Goal: Task Accomplishment & Management: Complete application form

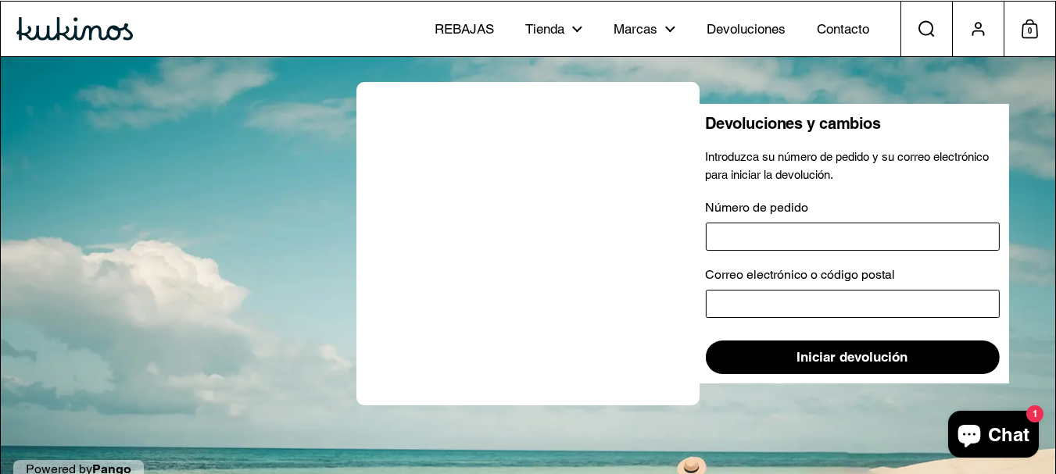
scroll to position [34, 0]
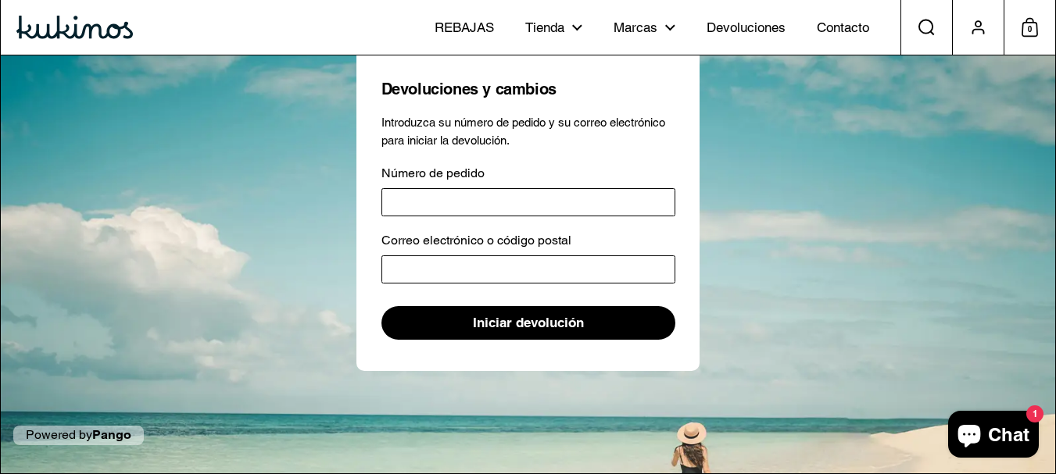
click at [472, 201] on input "Número de pedido" at bounding box center [528, 202] width 294 height 28
type input "*"
type input "*****"
click at [501, 272] on input "Correo electrónico o código postal" at bounding box center [528, 269] width 294 height 28
type input "**********"
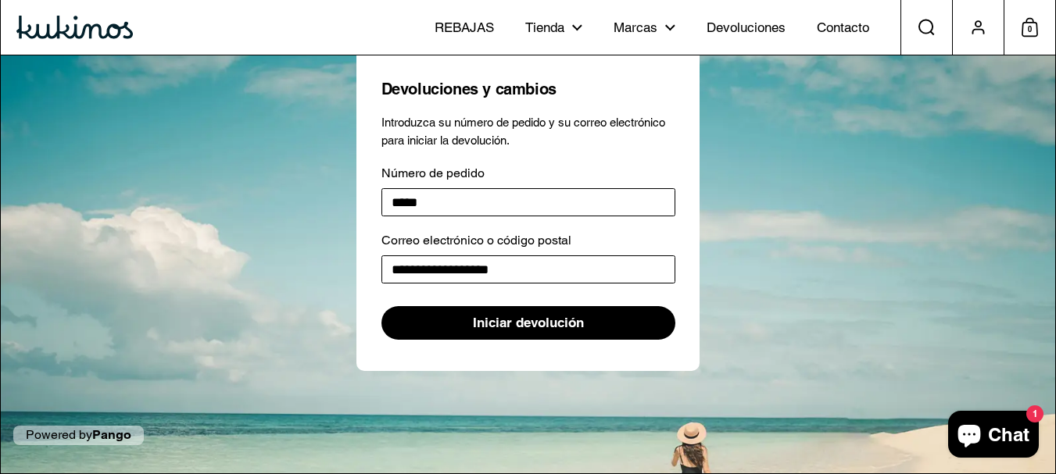
click at [547, 322] on span "Iniciar devolución" at bounding box center [528, 323] width 111 height 32
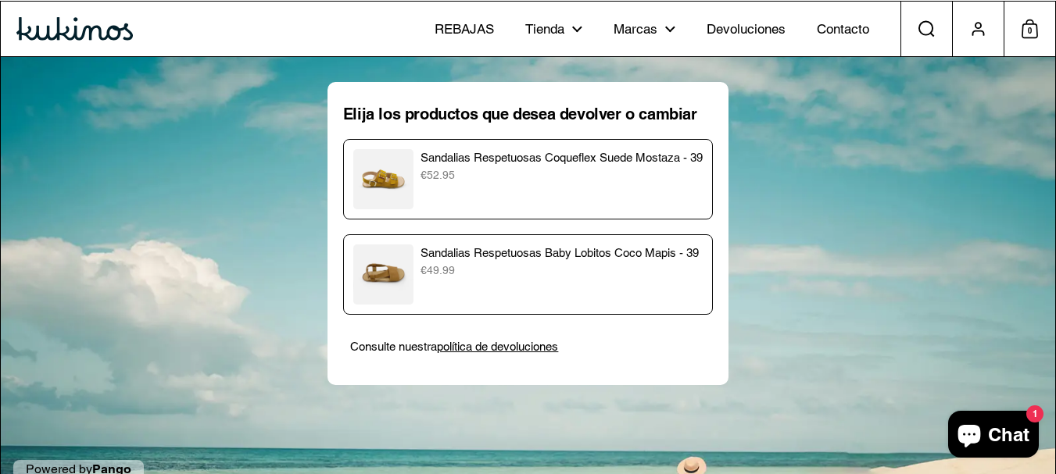
click at [454, 270] on p "€49.99" at bounding box center [561, 271] width 282 height 16
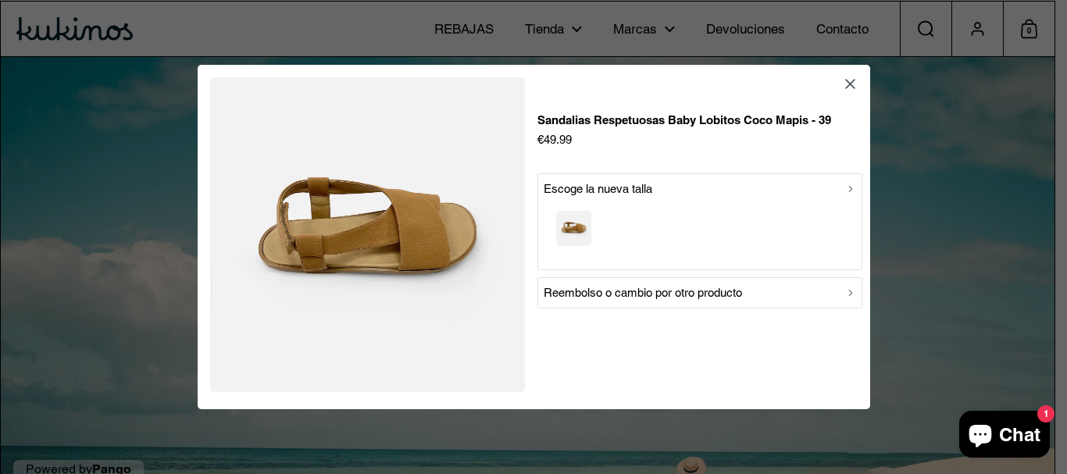
click at [725, 301] on p "Reembolso o cambio por otro producto" at bounding box center [643, 293] width 198 height 19
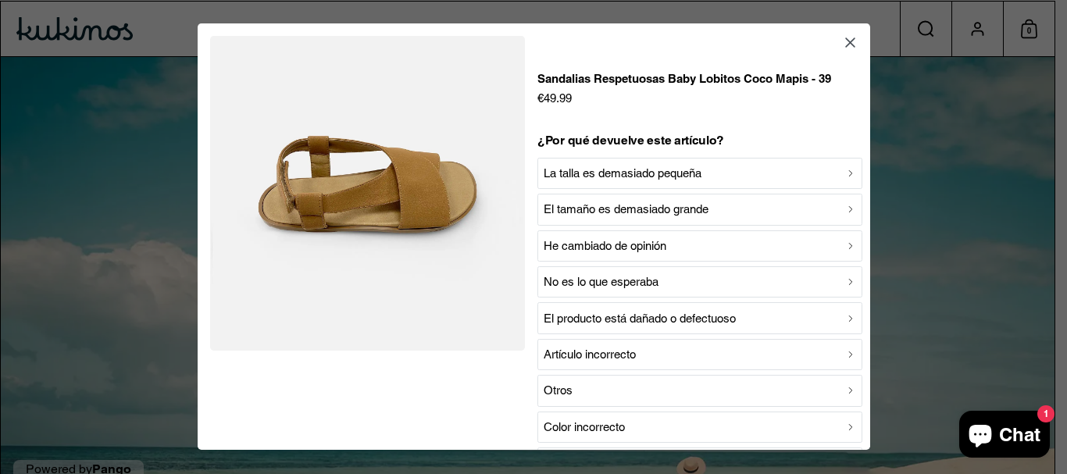
click at [712, 281] on div "No es lo que esperaba" at bounding box center [700, 282] width 313 height 19
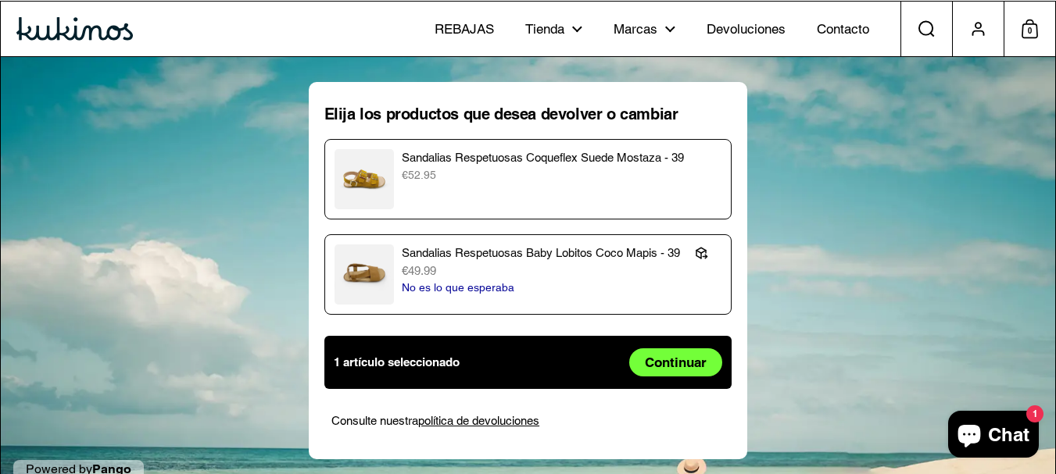
click at [679, 355] on span "Continuar" at bounding box center [676, 362] width 62 height 27
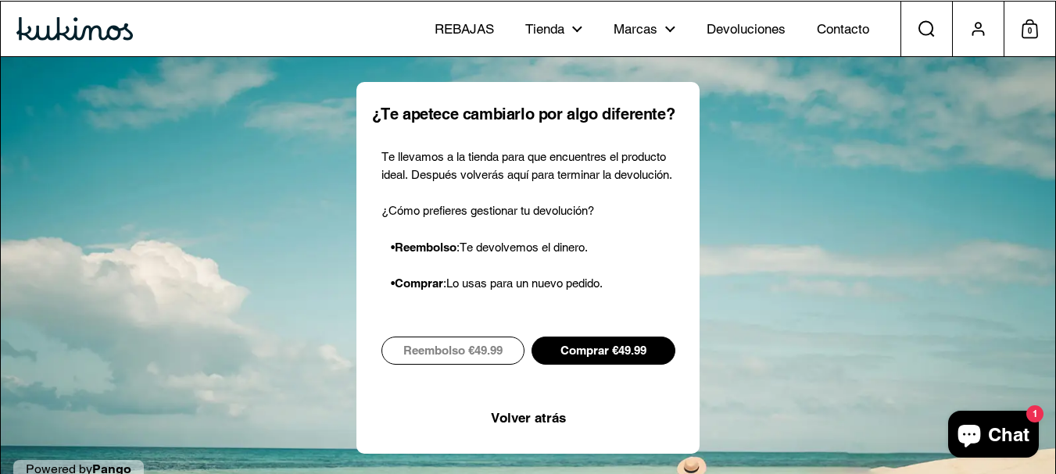
click at [1002, 424] on span "Chat" at bounding box center [1008, 434] width 41 height 23
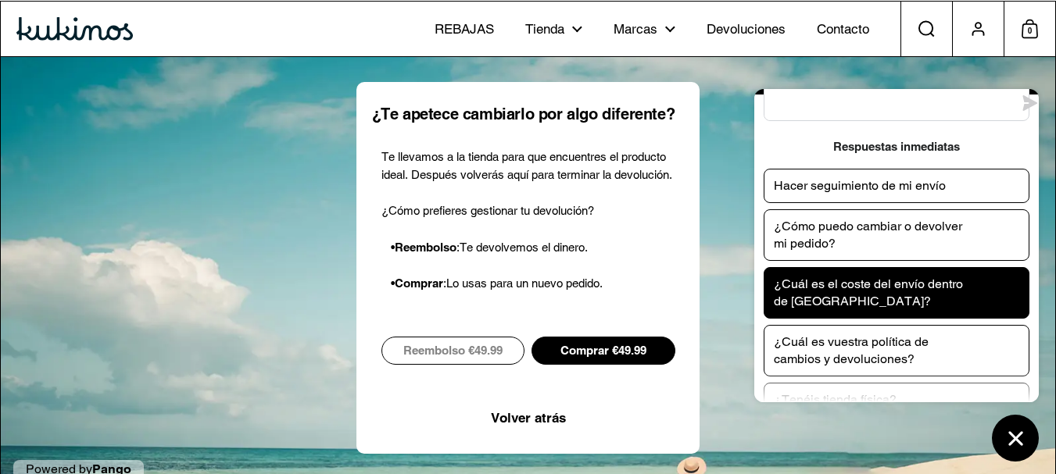
scroll to position [139, 0]
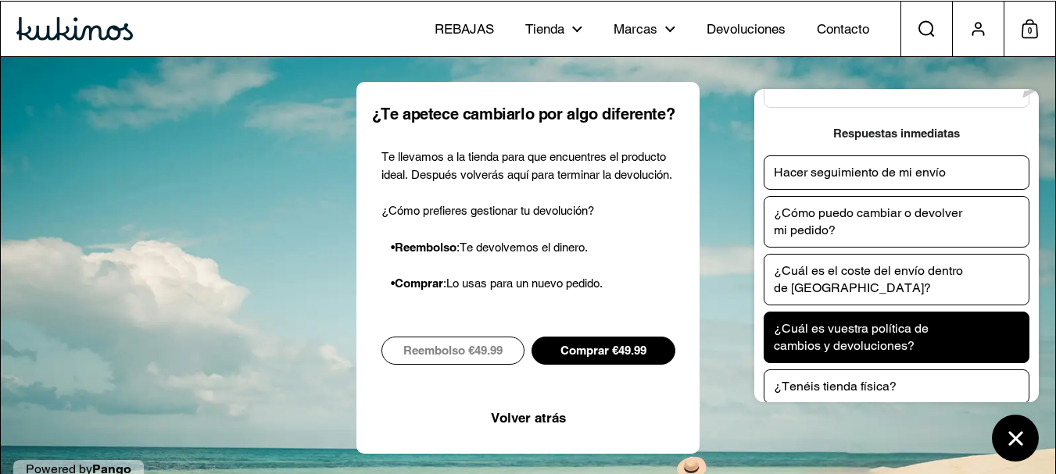
click at [920, 320] on p "¿Cuál es vuestra política de cambios y devoluciones?" at bounding box center [870, 337] width 195 height 34
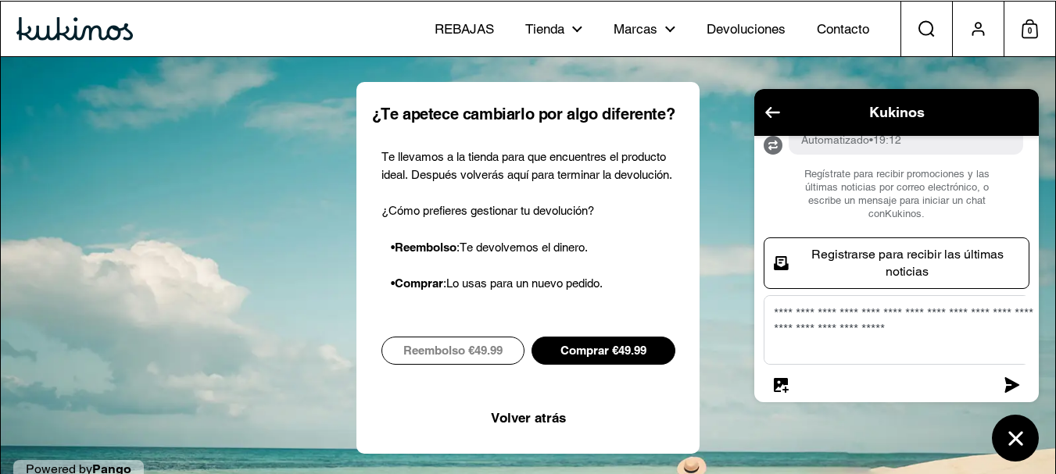
scroll to position [770, 0]
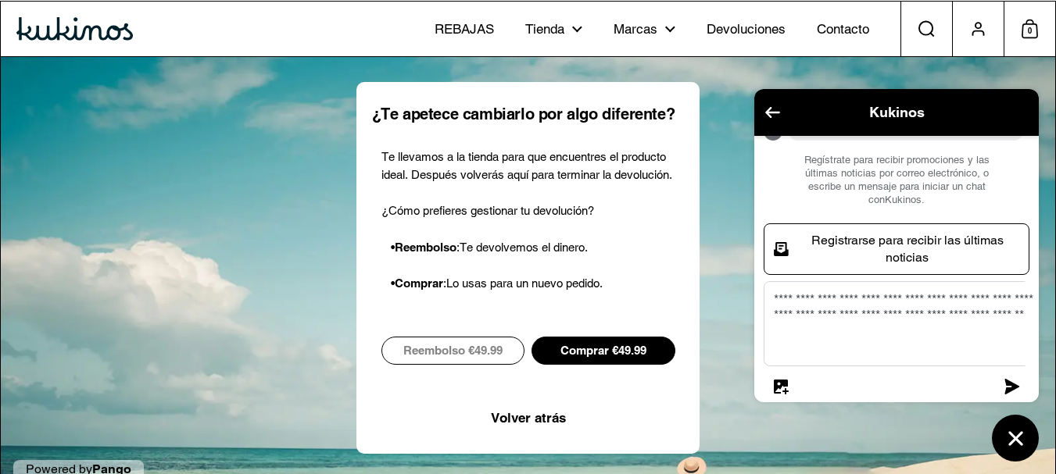
type textarea "**********"
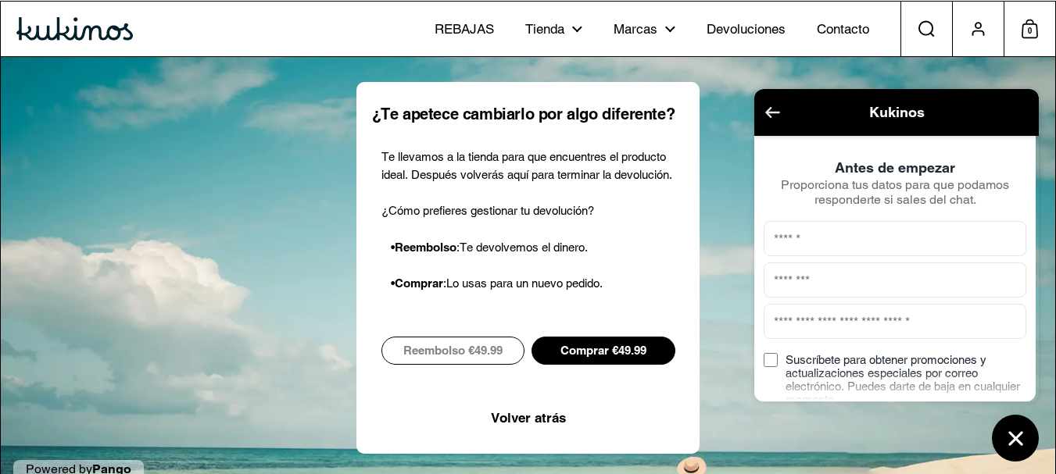
click at [770, 113] on icon "Volver a la pantalla principal" at bounding box center [772, 112] width 15 height 11
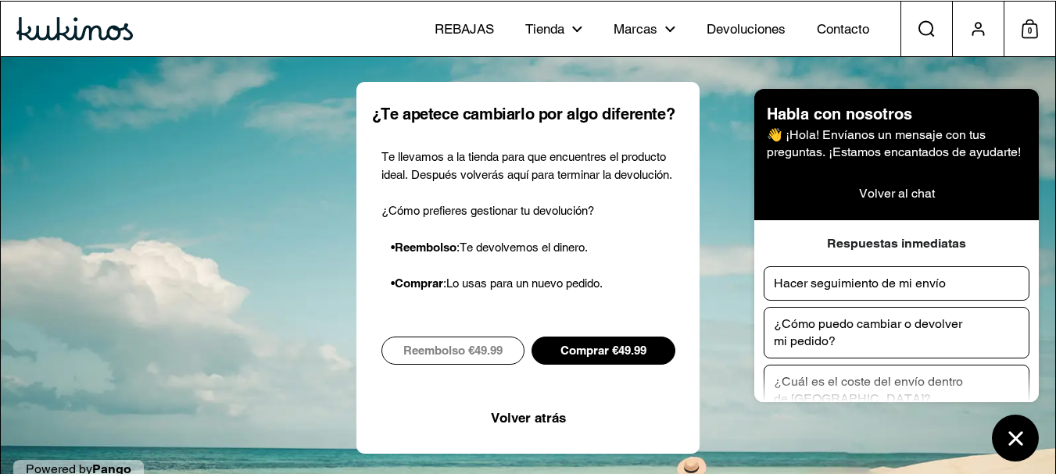
click at [608, 345] on span "Comprar €49.99" at bounding box center [603, 351] width 86 height 27
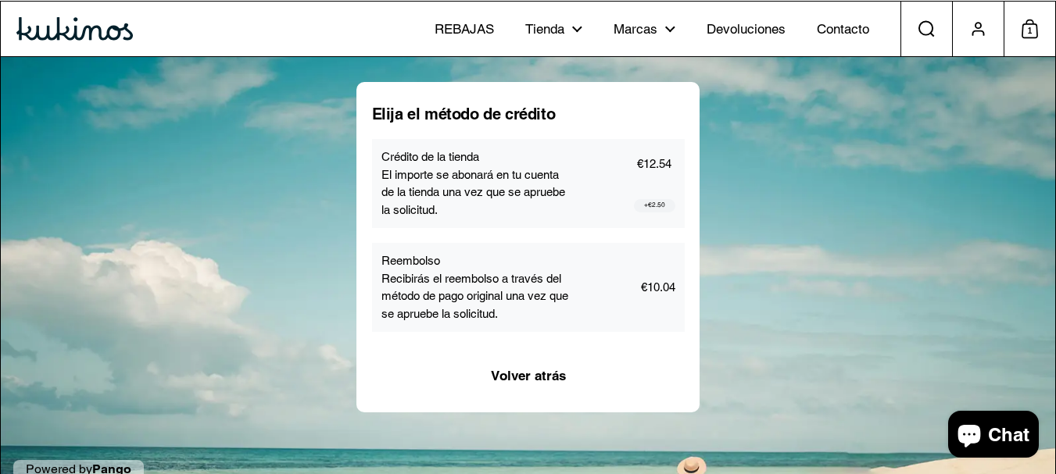
click at [529, 288] on p "Recibirás el reembolso a través del método de pago original una vez que se apru…" at bounding box center [480, 296] width 199 height 53
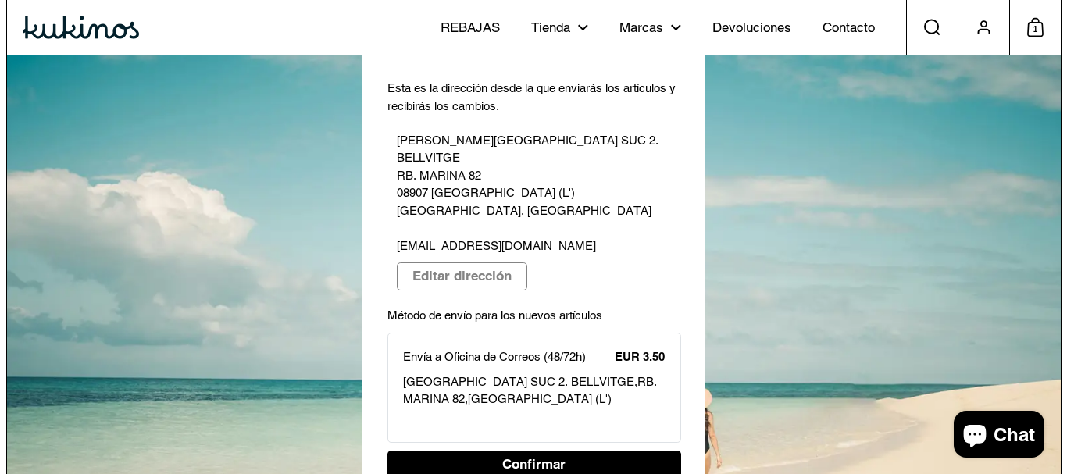
scroll to position [71, 0]
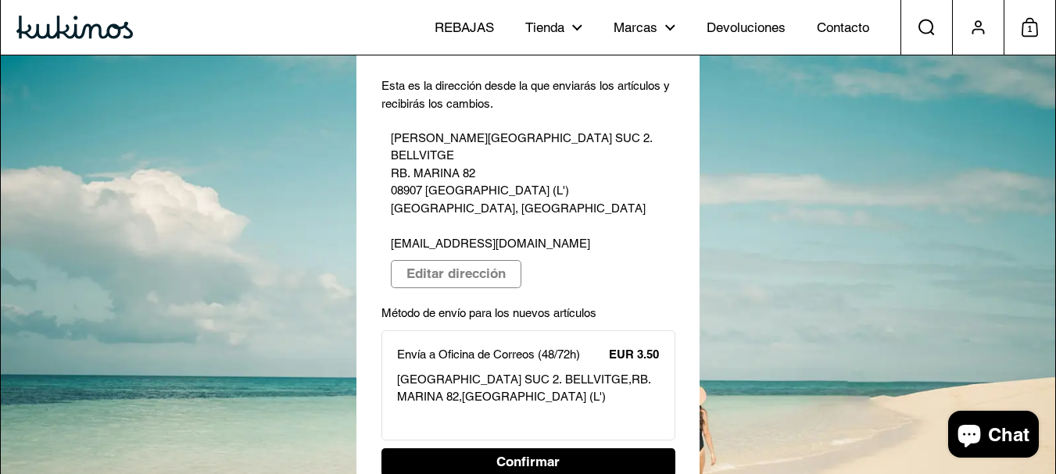
click at [480, 261] on span "Editar dirección" at bounding box center [455, 274] width 99 height 27
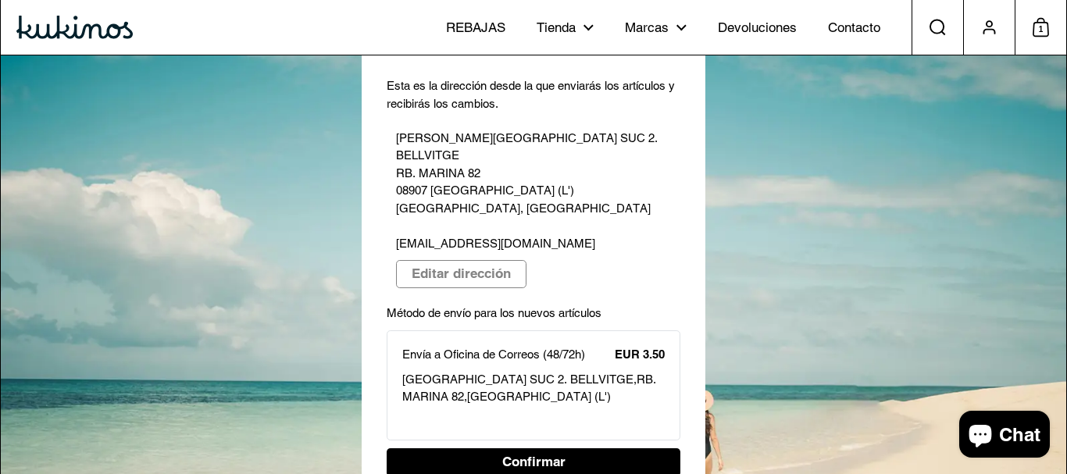
select select "**"
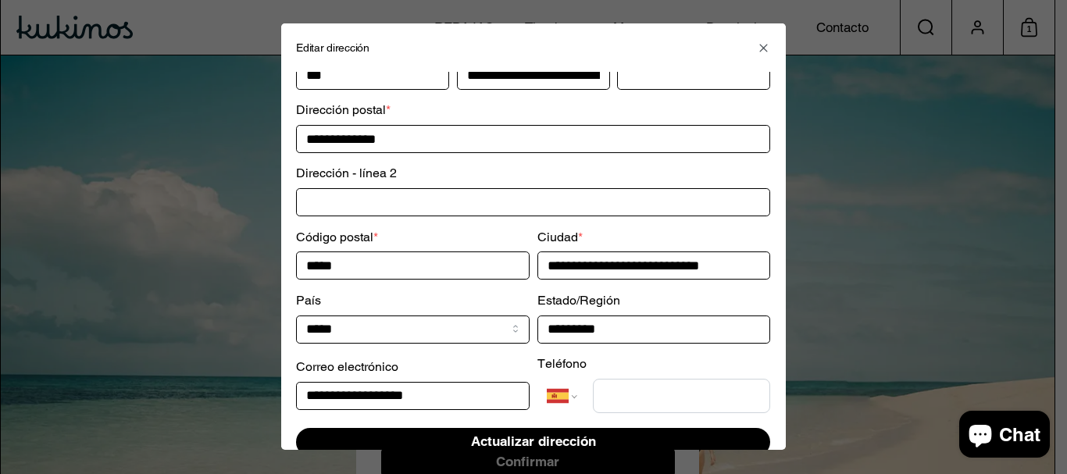
scroll to position [0, 0]
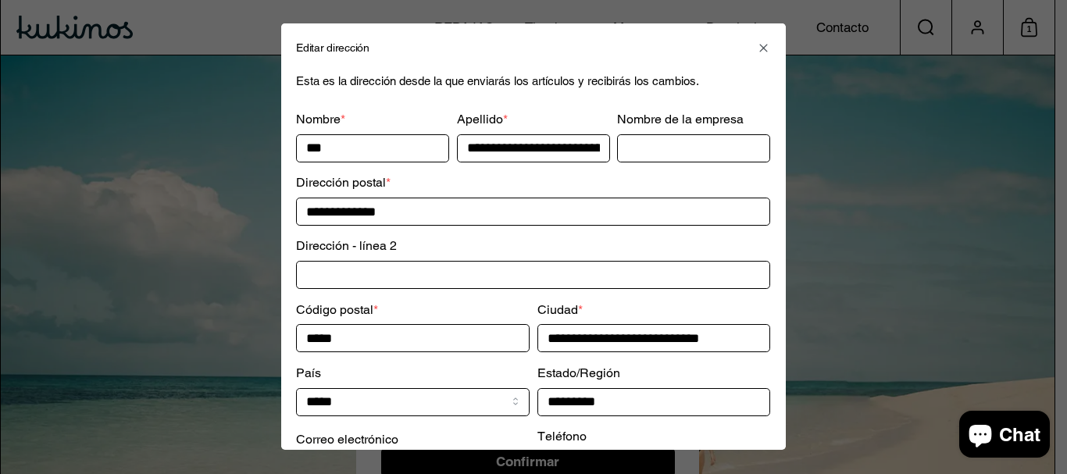
click at [370, 152] on input "***" at bounding box center [372, 148] width 153 height 28
type input "*"
type input "*****"
type input "********"
type input "**********"
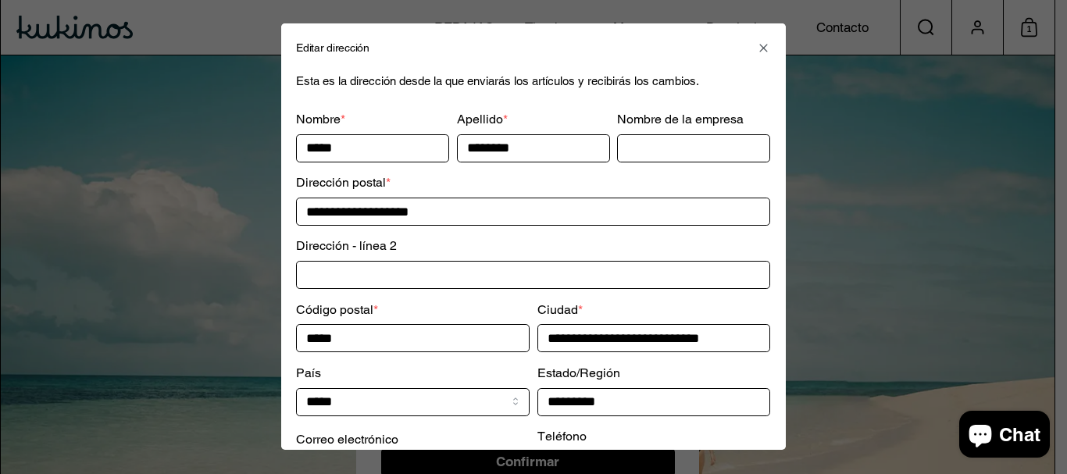
click at [328, 340] on input "*****" at bounding box center [413, 339] width 234 height 28
type input "*"
type input "*****"
type input "**********"
click at [591, 395] on input "*********" at bounding box center [655, 402] width 234 height 28
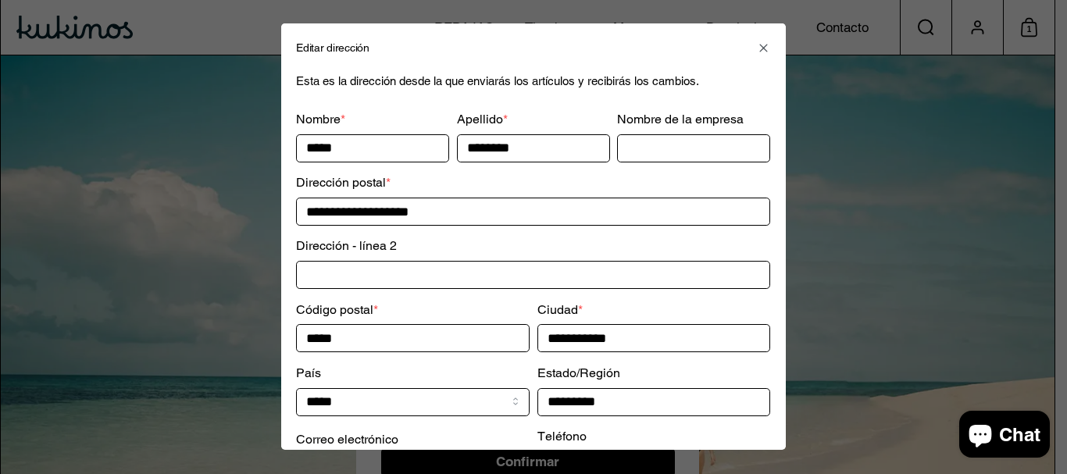
click at [591, 395] on input "*********" at bounding box center [655, 402] width 234 height 28
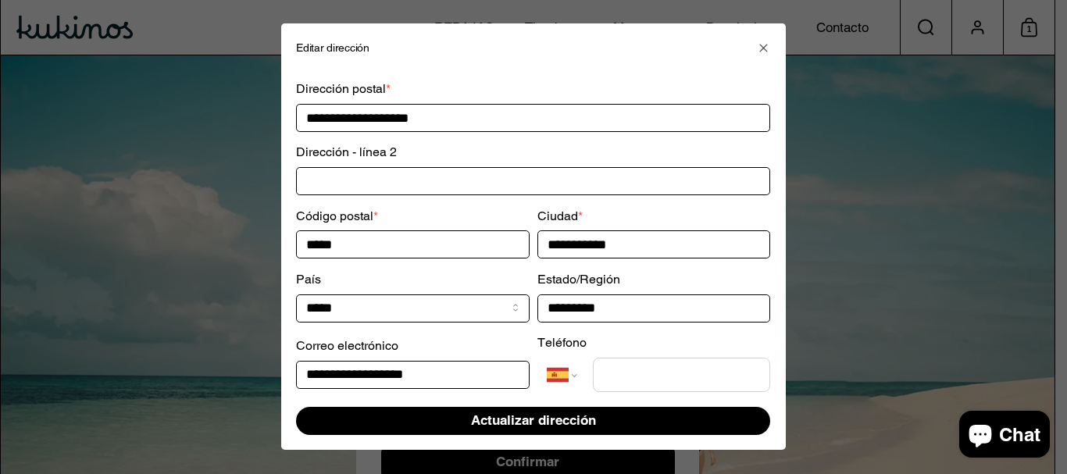
type input "*********"
drag, startPoint x: 325, startPoint y: 378, endPoint x: 214, endPoint y: 371, distance: 111.2
type input "**********"
click at [681, 382] on input "tel" at bounding box center [682, 375] width 178 height 34
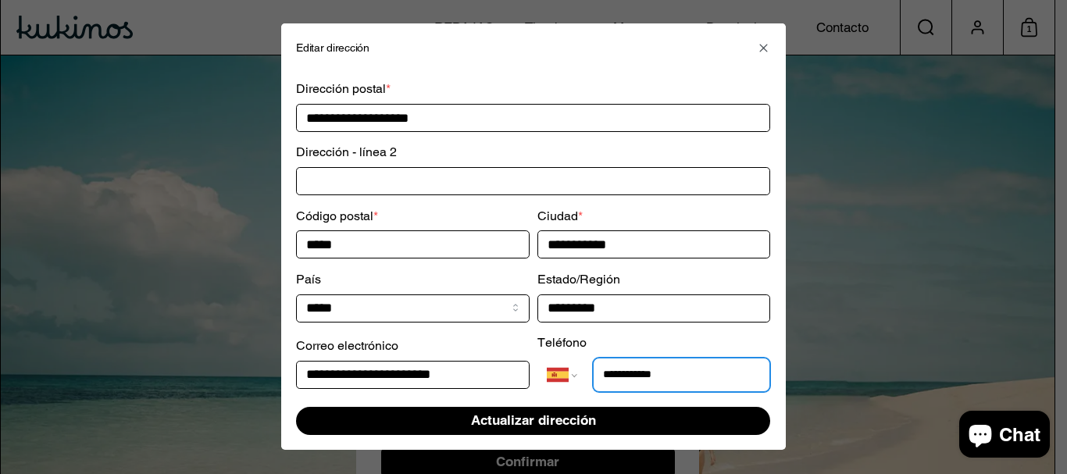
type input "**********"
click at [567, 421] on span "Actualizar dirección" at bounding box center [533, 421] width 125 height 27
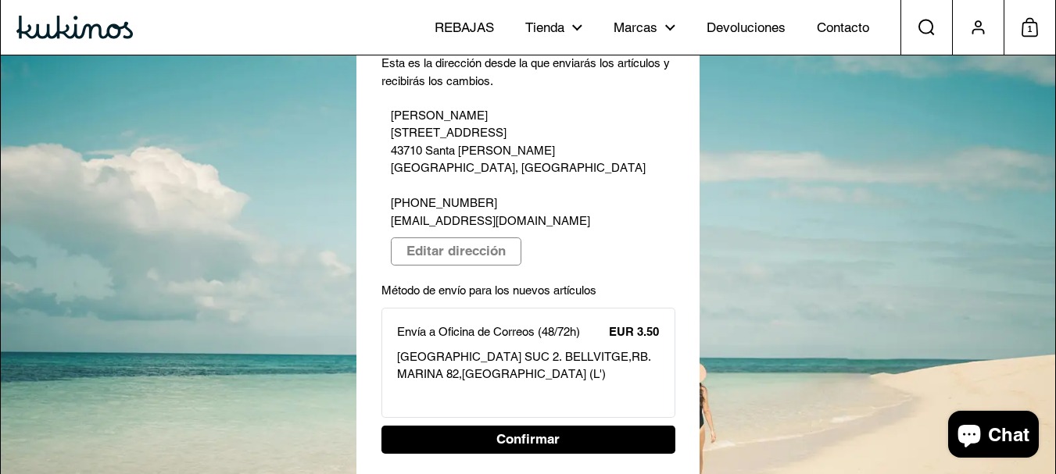
click at [538, 323] on div "Envía a Oficina de Correos (48/72h) EUR 3.50 L'HOSPITALET DE LLOBREGAT SUC 2. B…" at bounding box center [528, 362] width 263 height 79
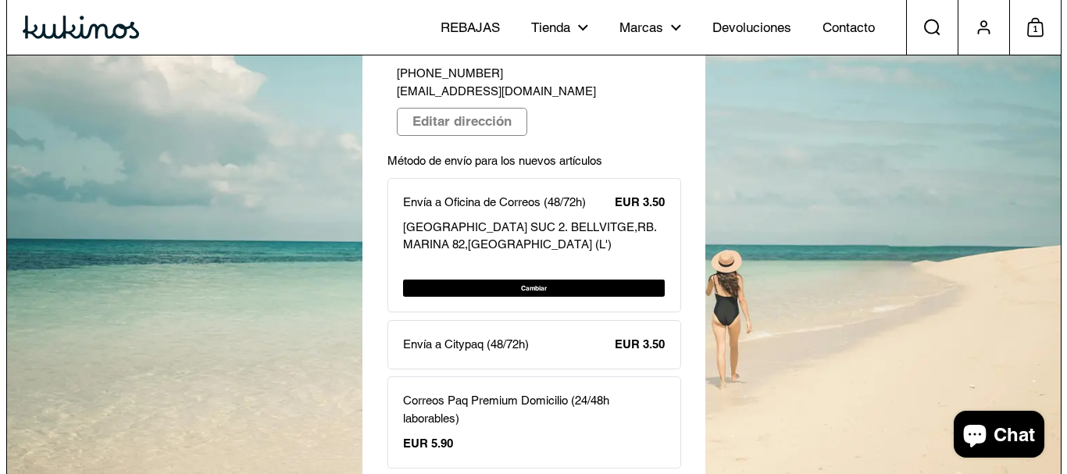
scroll to position [227, 0]
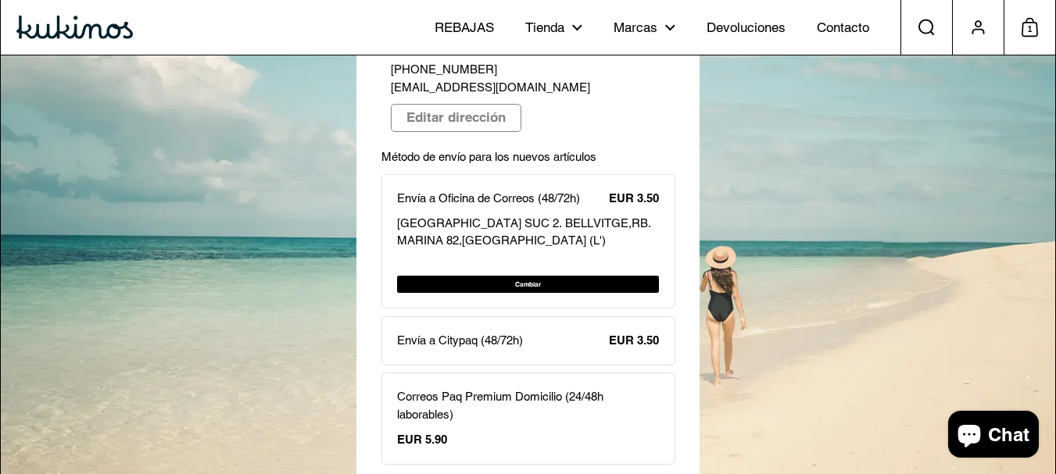
click at [484, 332] on p "Envía a Citypaq (48/72h)" at bounding box center [460, 341] width 126 height 18
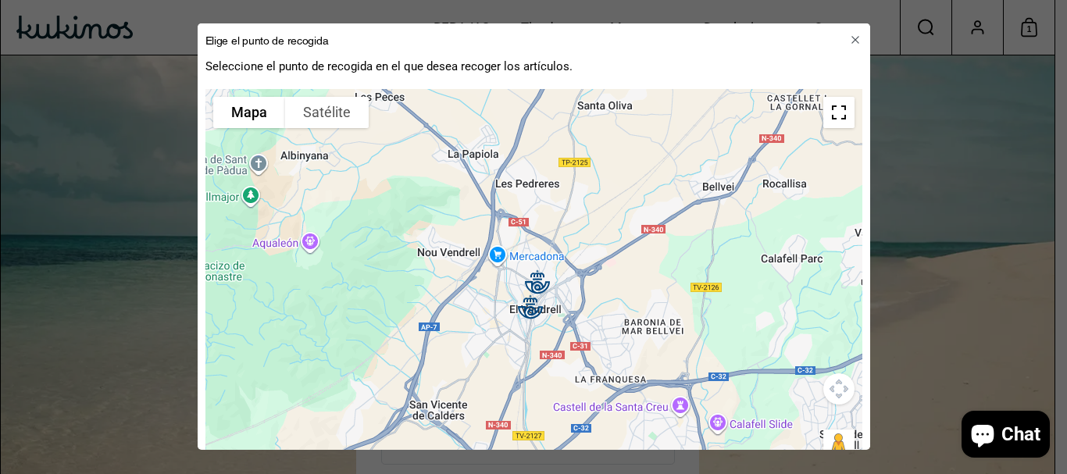
drag, startPoint x: 557, startPoint y: 377, endPoint x: 555, endPoint y: 276, distance: 100.8
click at [555, 276] on div "Para activar la función de arrastre con el teclado, pulsa Alt + Intro. Cuando h…" at bounding box center [533, 284] width 657 height 391
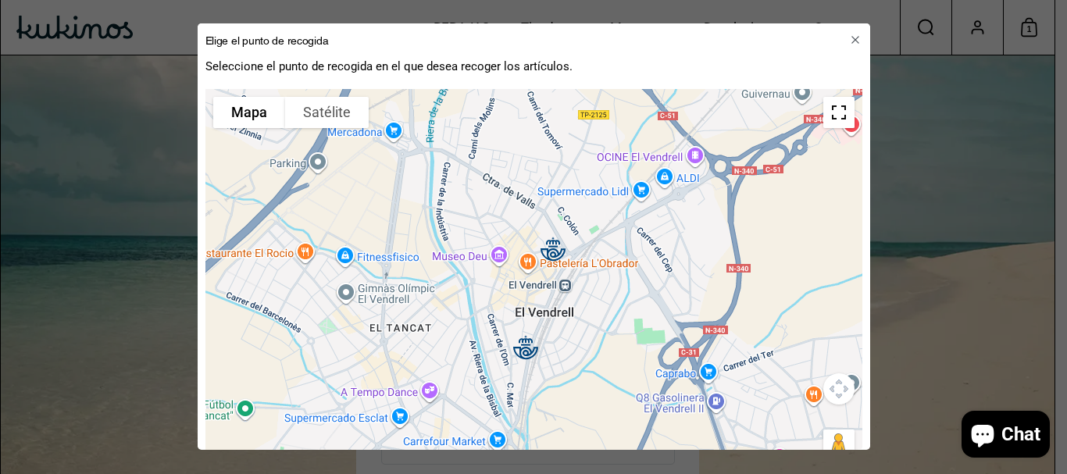
drag, startPoint x: 531, startPoint y: 334, endPoint x: 623, endPoint y: 242, distance: 129.8
click at [623, 242] on div "Para activar la función de arrastre con el teclado, pulsa Alt + Intro. Cuando h…" at bounding box center [533, 284] width 657 height 391
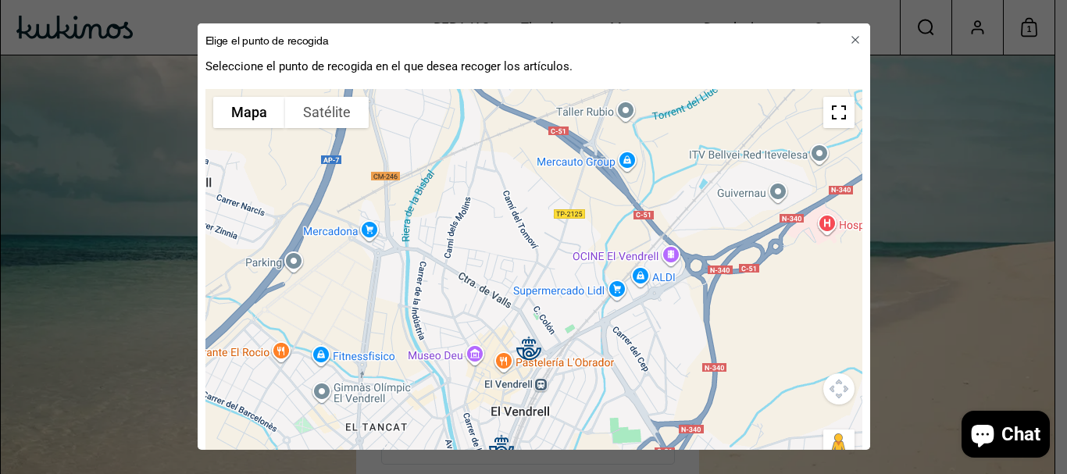
drag, startPoint x: 609, startPoint y: 283, endPoint x: 587, endPoint y: 382, distance: 101.6
click at [587, 382] on div "Para activar la función de arrastre con el teclado, pulsa Alt + Intro. Cuando h…" at bounding box center [533, 284] width 657 height 391
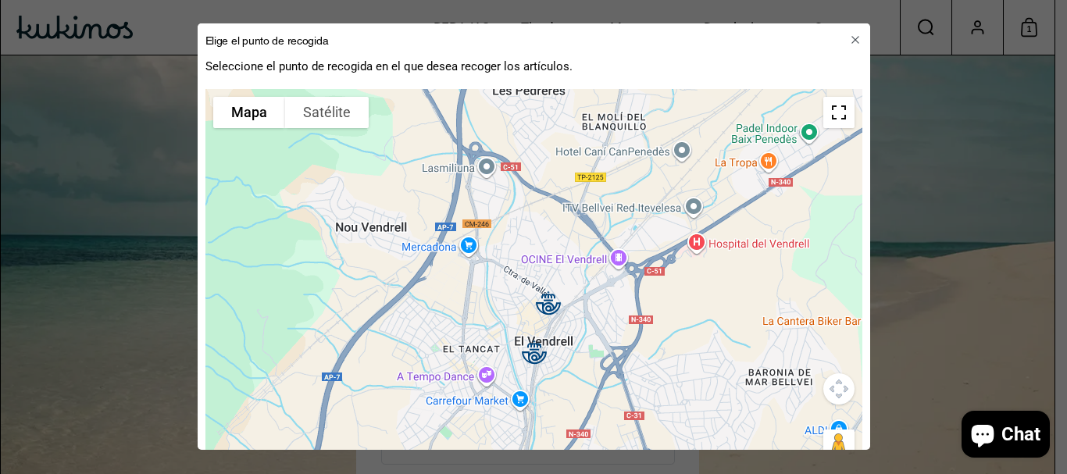
drag, startPoint x: 554, startPoint y: 309, endPoint x: 536, endPoint y: 249, distance: 62.8
click at [536, 249] on div "Para activar la función de arrastre con el teclado, pulsa Alt + Intro. Cuando h…" at bounding box center [533, 284] width 657 height 391
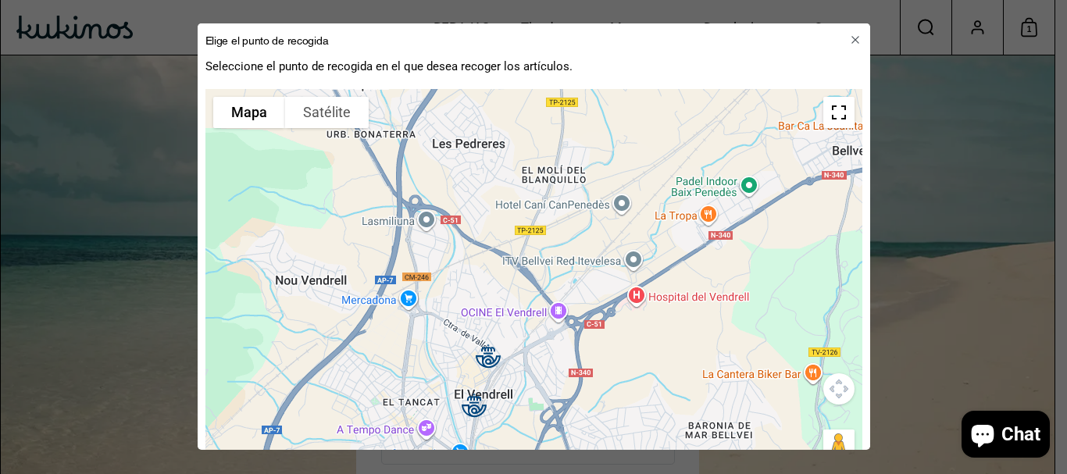
drag, startPoint x: 509, startPoint y: 274, endPoint x: 448, endPoint y: 320, distance: 76.4
click at [448, 320] on div "Para activar la función de arrastre con el teclado, pulsa Alt + Intro. Cuando h…" at bounding box center [533, 284] width 657 height 391
drag, startPoint x: 633, startPoint y: 266, endPoint x: 479, endPoint y: 315, distance: 161.6
click at [479, 315] on div "Para activar la función de arrastre con el teclado, pulsa Alt + Intro. Cuando h…" at bounding box center [533, 284] width 657 height 391
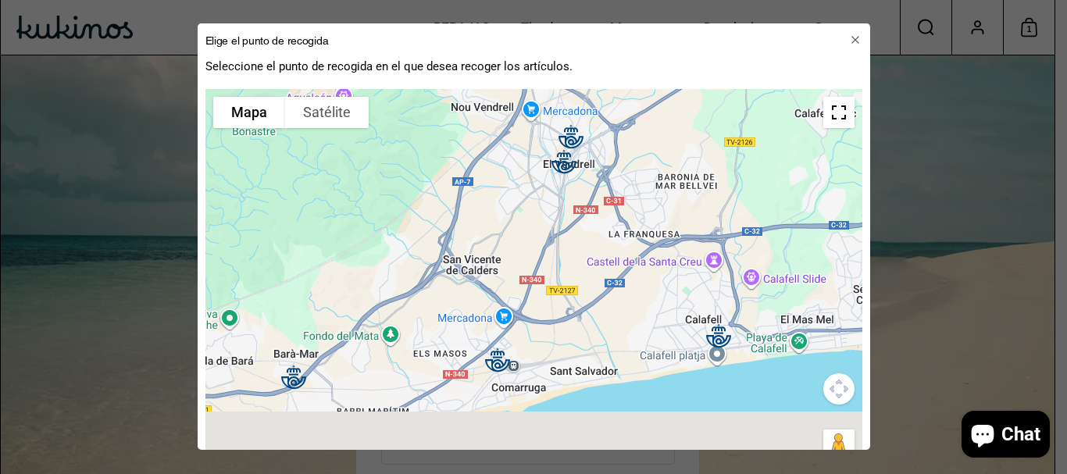
drag, startPoint x: 406, startPoint y: 295, endPoint x: 573, endPoint y: 67, distance: 282.2
click at [573, 67] on div "Seleccione el punto de recogida en el que desea recoger los artículos. Para nav…" at bounding box center [534, 273] width 673 height 430
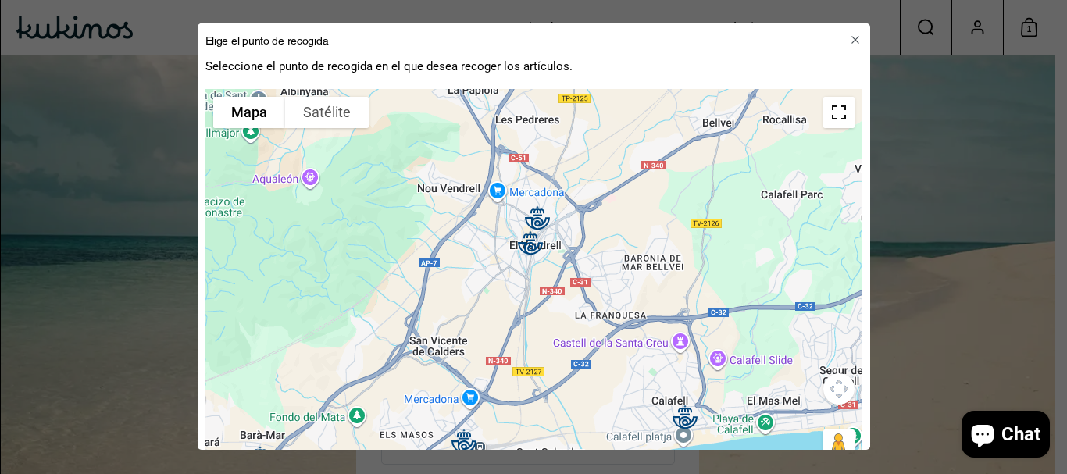
drag, startPoint x: 554, startPoint y: 220, endPoint x: 526, endPoint y: 323, distance: 106.1
click at [526, 323] on div "Para activar la función de arrastre con el teclado, pulsa Alt + Intro. Cuando h…" at bounding box center [533, 284] width 657 height 391
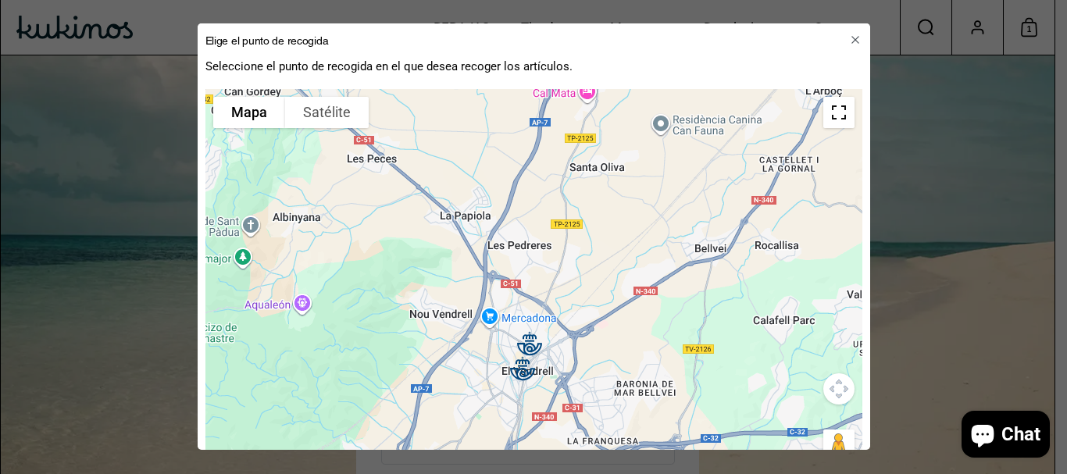
drag, startPoint x: 620, startPoint y: 204, endPoint x: 613, endPoint y: 327, distance: 123.7
click at [613, 327] on div "Para activar la función de arrastre con el teclado, pulsa Alt + Intro. Cuando h…" at bounding box center [533, 284] width 657 height 391
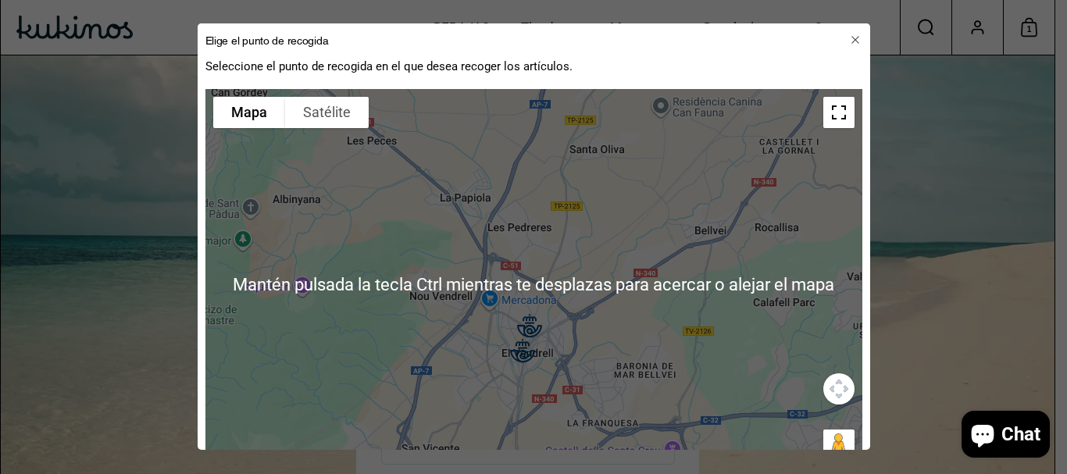
scroll to position [38, 0]
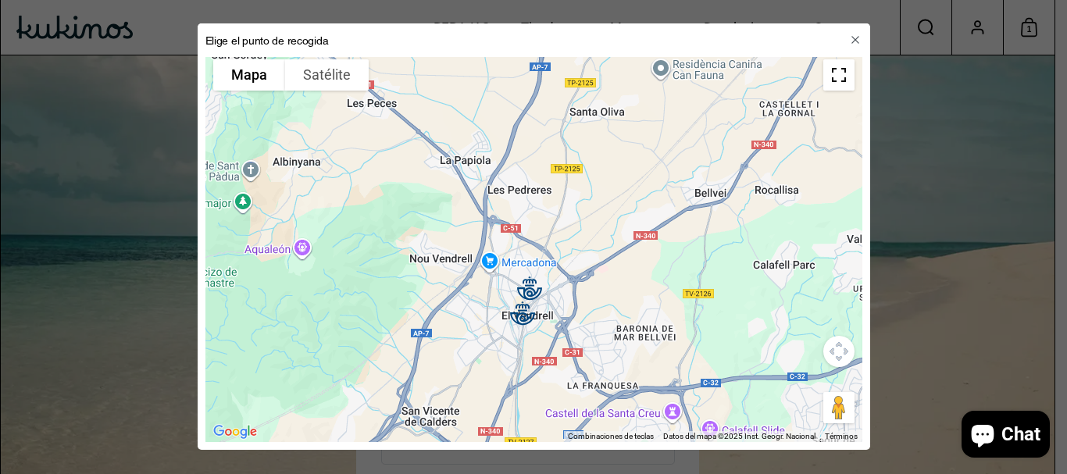
click at [852, 41] on icon "button" at bounding box center [856, 41] width 8 height 8
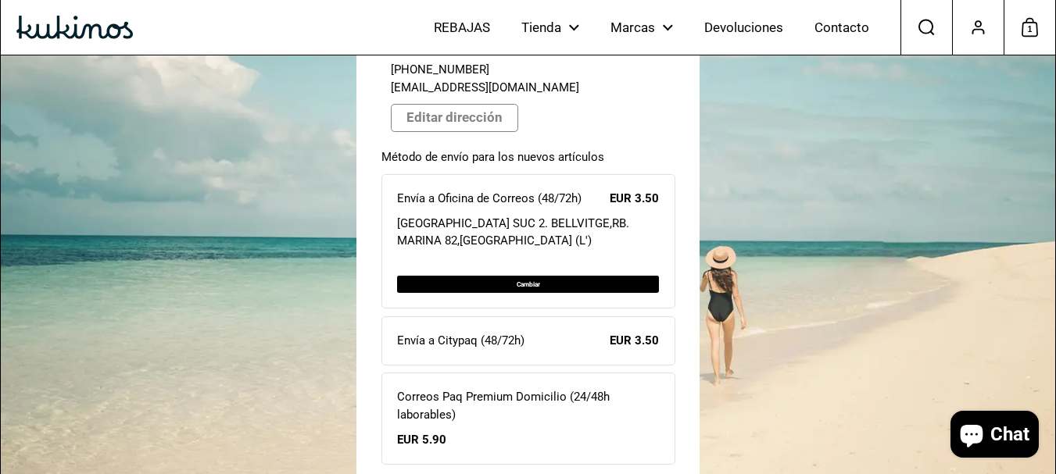
click at [563, 332] on div "Envía a Citypaq (48/72h) EUR 3.50" at bounding box center [528, 341] width 263 height 18
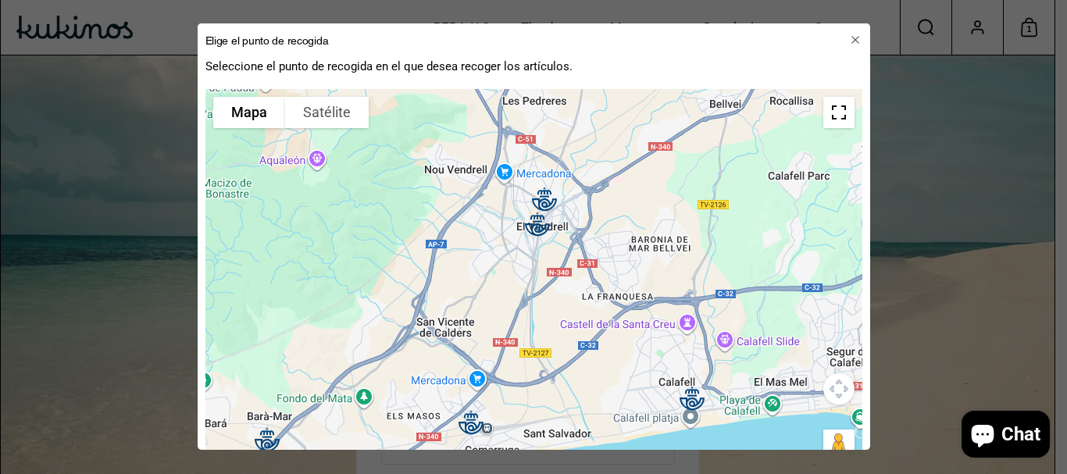
drag, startPoint x: 588, startPoint y: 309, endPoint x: 592, endPoint y: 136, distance: 173.5
click at [592, 136] on div "Para activar la función de arrastre con el teclado, pulsa Alt + Intro. Cuando h…" at bounding box center [533, 284] width 657 height 391
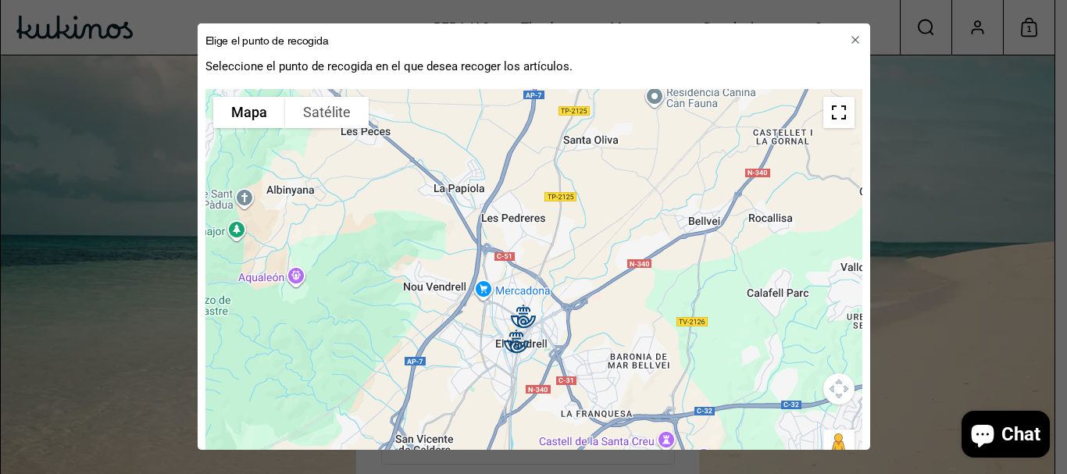
drag, startPoint x: 584, startPoint y: 248, endPoint x: 563, endPoint y: 363, distance: 116.8
click at [563, 363] on div "Para activar la función de arrastre con el teclado, pulsa Alt + Intro. Cuando h…" at bounding box center [533, 284] width 657 height 391
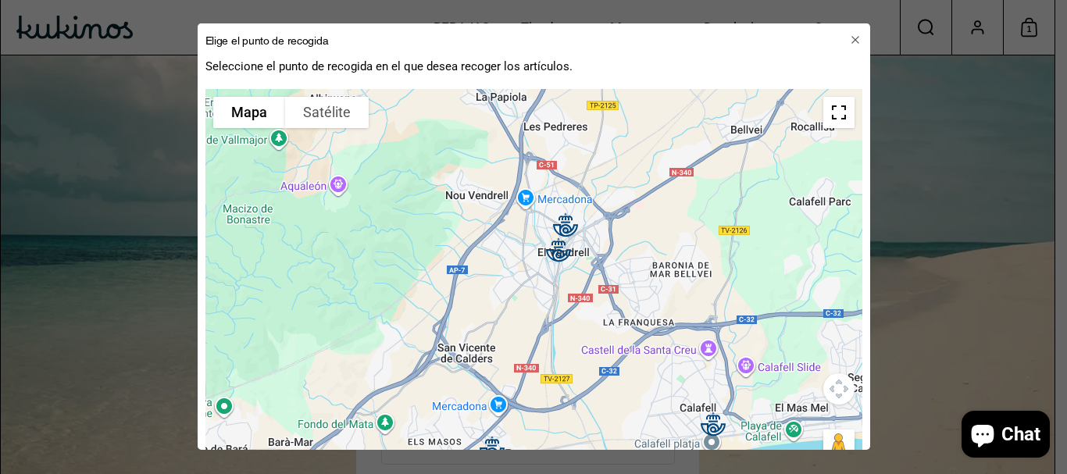
drag, startPoint x: 563, startPoint y: 363, endPoint x: 609, endPoint y: 267, distance: 106.6
click at [609, 267] on div "Para activar la función de arrastre con el teclado, pulsa Alt + Intro. Cuando h…" at bounding box center [533, 284] width 657 height 391
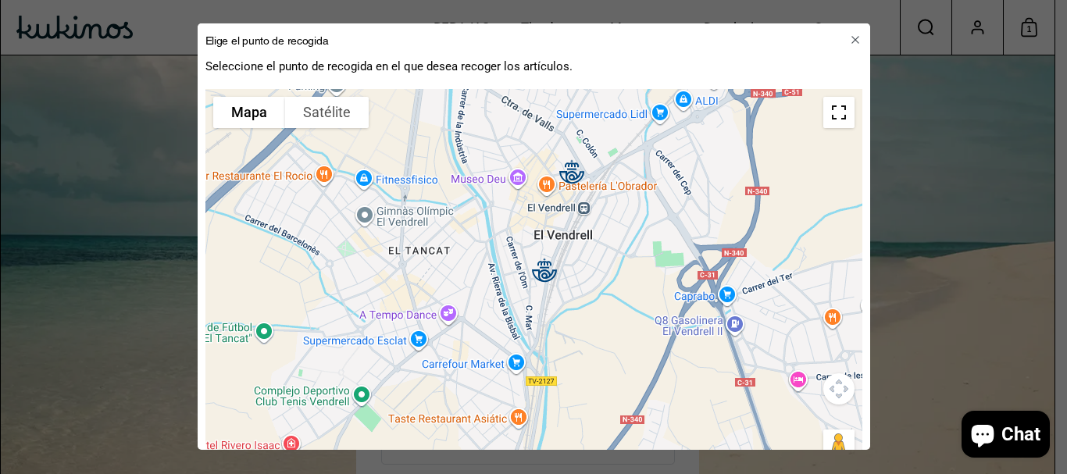
drag, startPoint x: 537, startPoint y: 305, endPoint x: 516, endPoint y: 173, distance: 132.9
click at [516, 173] on div "Para activar la función de arrastre con el teclado, pulsa Alt + Intro. Cuando h…" at bounding box center [533, 284] width 657 height 391
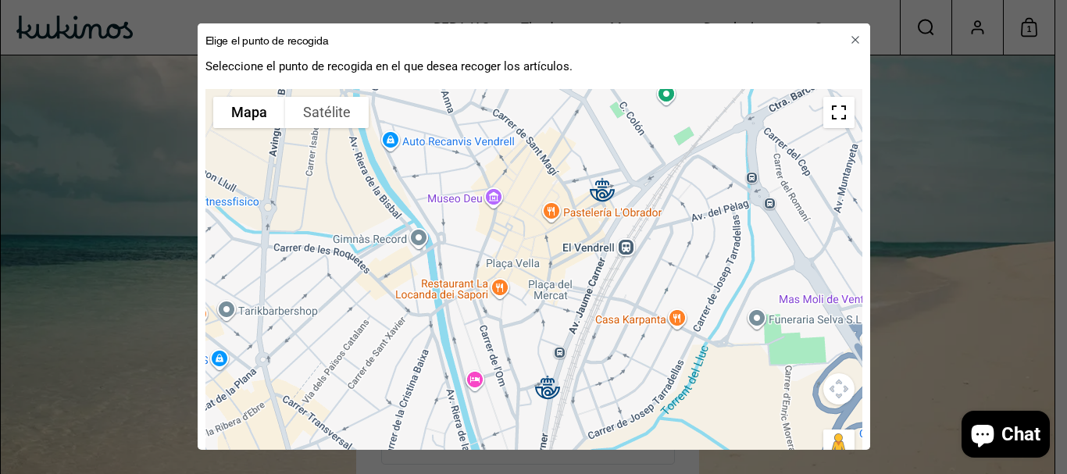
drag, startPoint x: 553, startPoint y: 338, endPoint x: 631, endPoint y: 351, distance: 78.4
click at [631, 351] on div "Para activar la función de arrastre con el teclado, pulsa Alt + Intro. Cuando h…" at bounding box center [533, 284] width 657 height 391
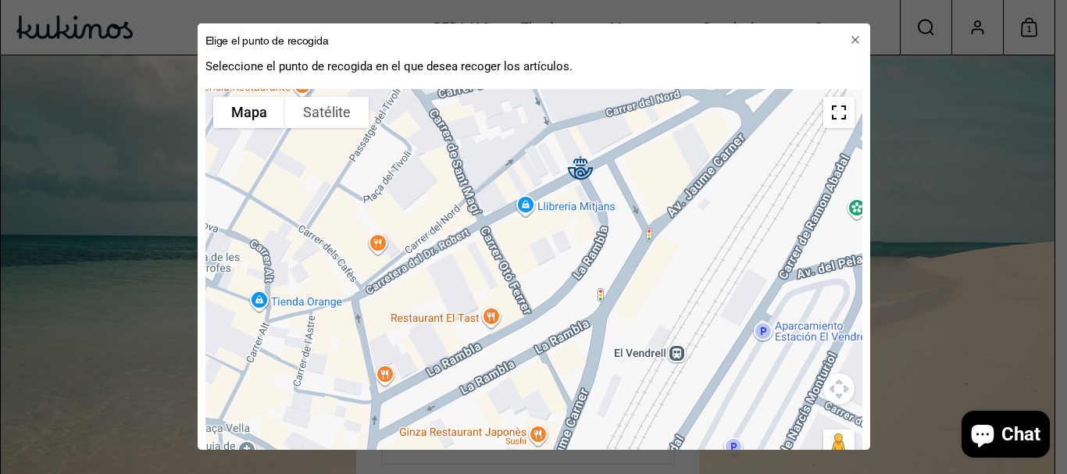
click at [579, 176] on img at bounding box center [580, 167] width 25 height 25
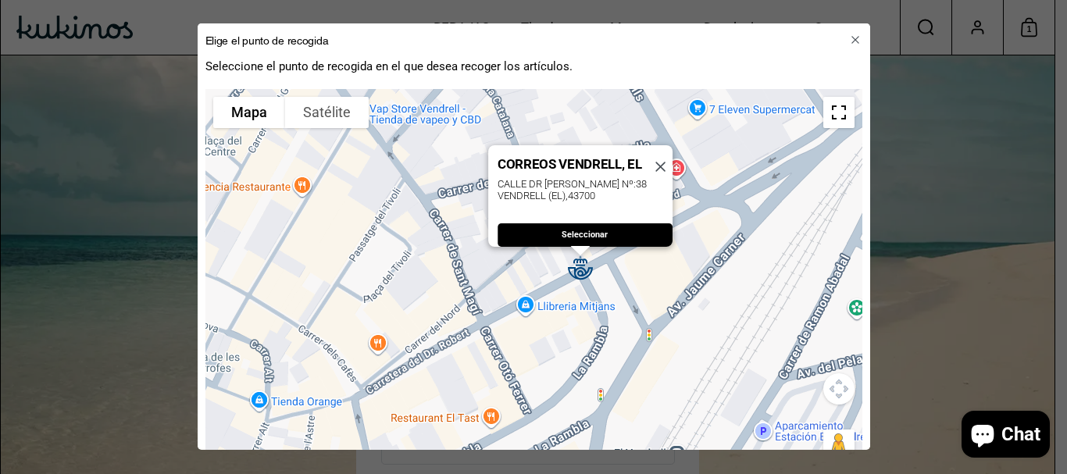
click at [572, 224] on span "Seleccionar" at bounding box center [585, 235] width 46 height 22
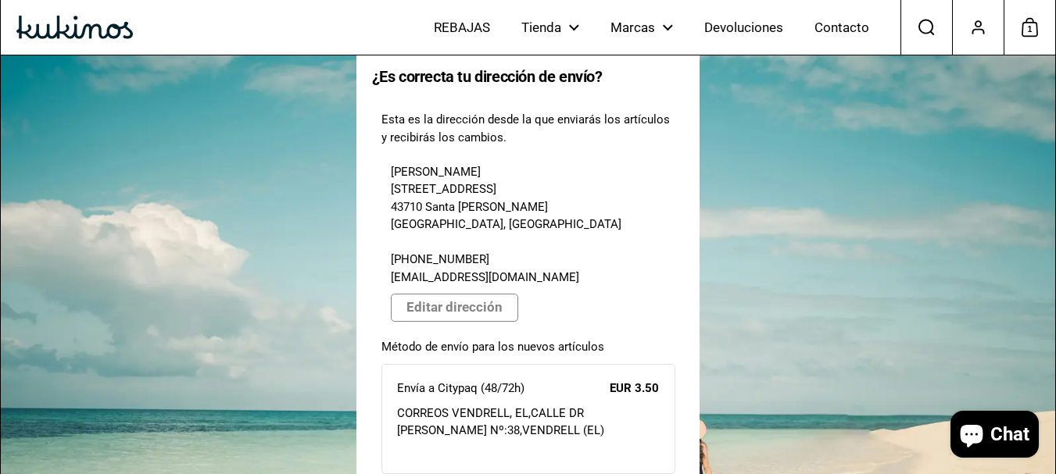
scroll to position [127, 0]
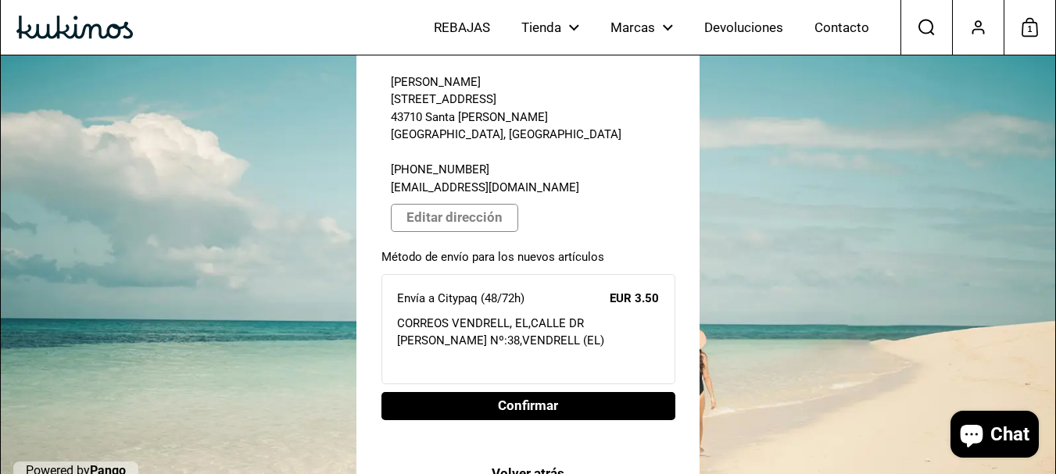
click at [515, 393] on span "Confirmar" at bounding box center [528, 406] width 60 height 27
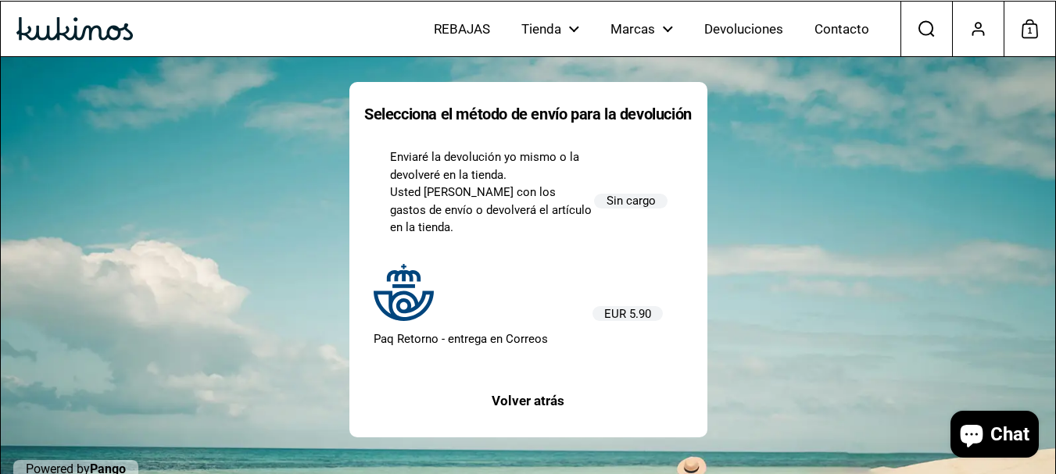
click at [461, 306] on div "Paq Retorno - entrega en Correos" at bounding box center [482, 305] width 219 height 85
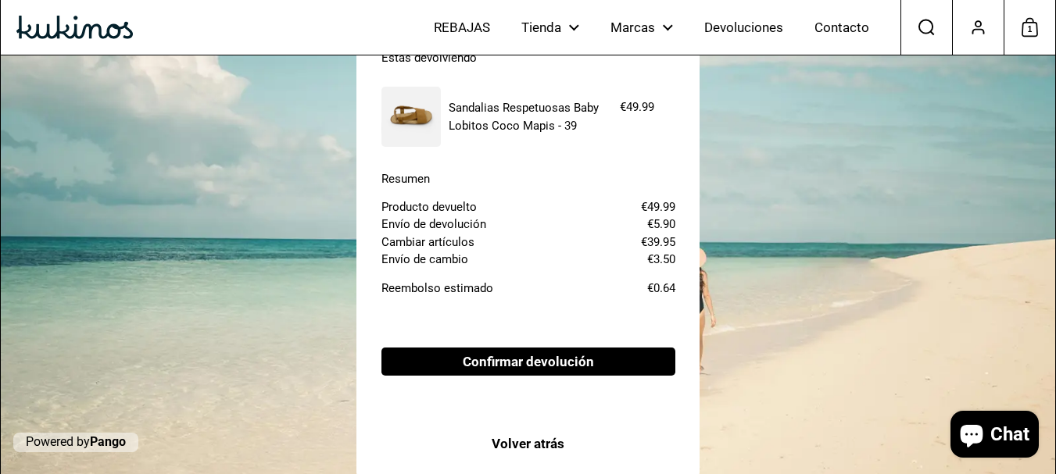
scroll to position [216, 0]
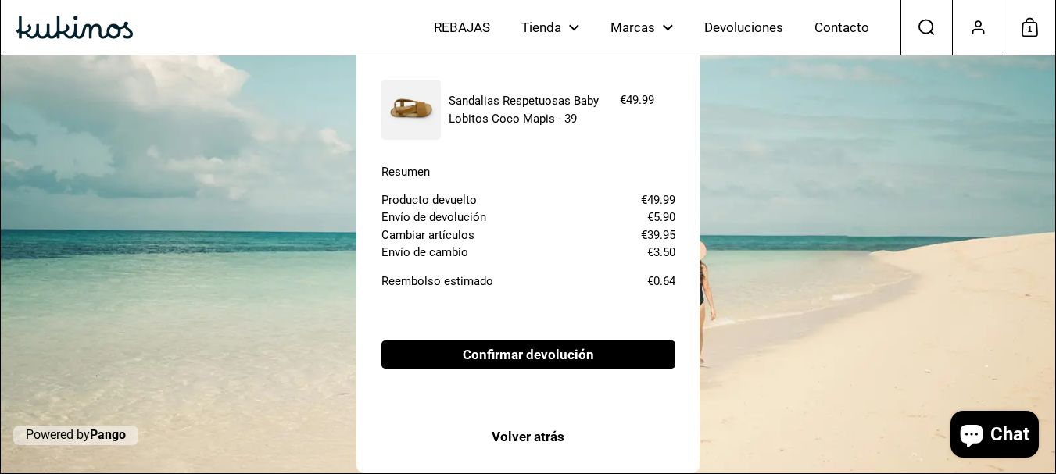
click at [523, 358] on span "Confirmar devolución" at bounding box center [528, 354] width 131 height 27
